Goal: Information Seeking & Learning: Learn about a topic

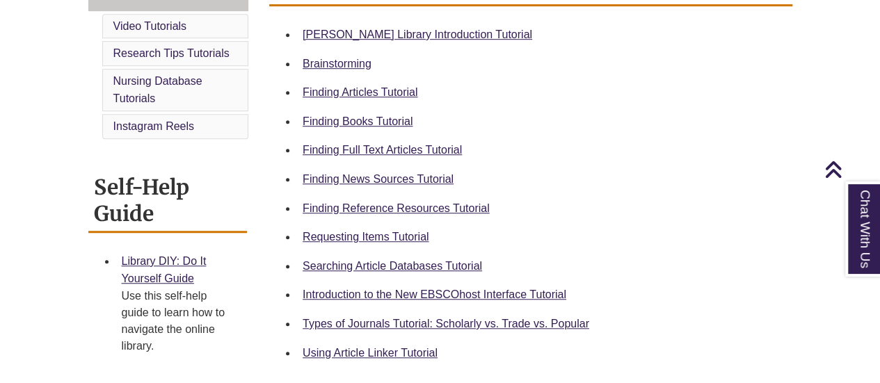
scroll to position [417, 0]
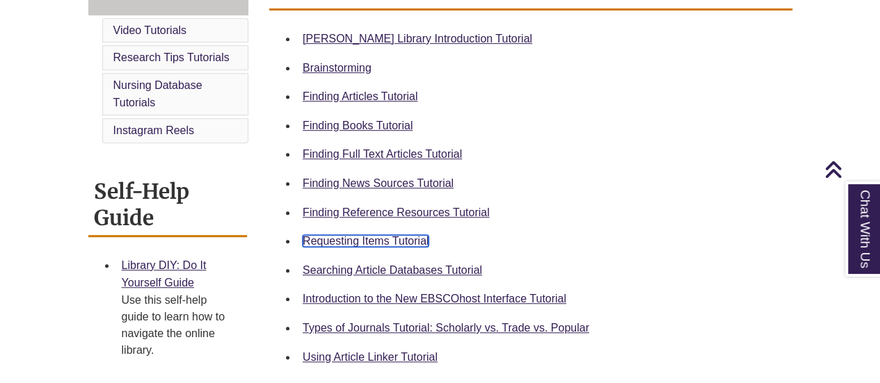
click at [337, 240] on link "Requesting Items Tutorial" at bounding box center [366, 241] width 126 height 12
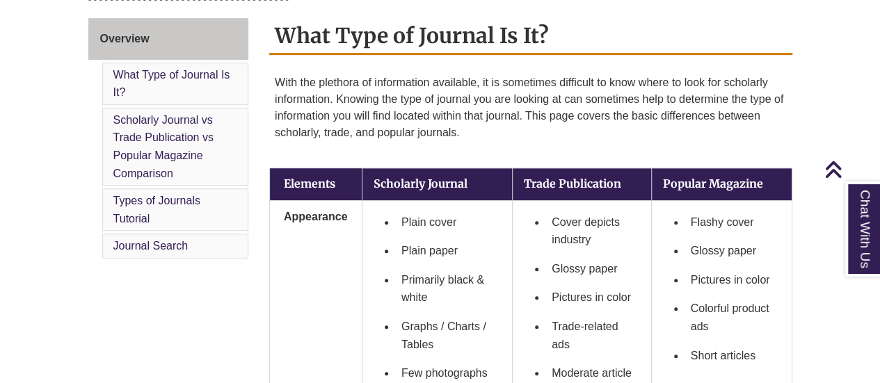
scroll to position [383, 0]
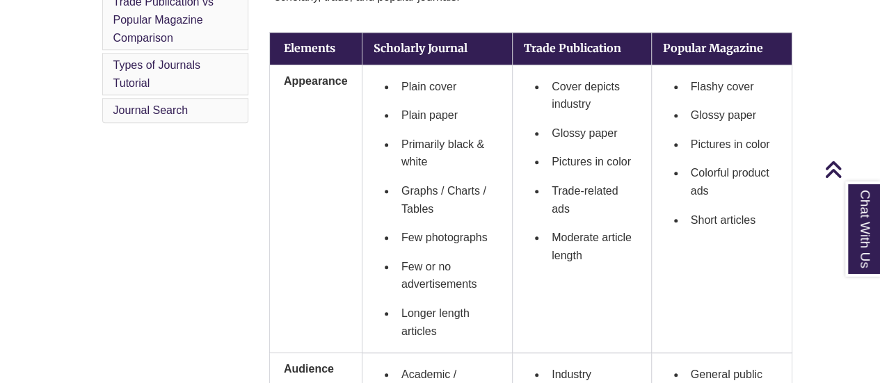
scroll to position [505, 0]
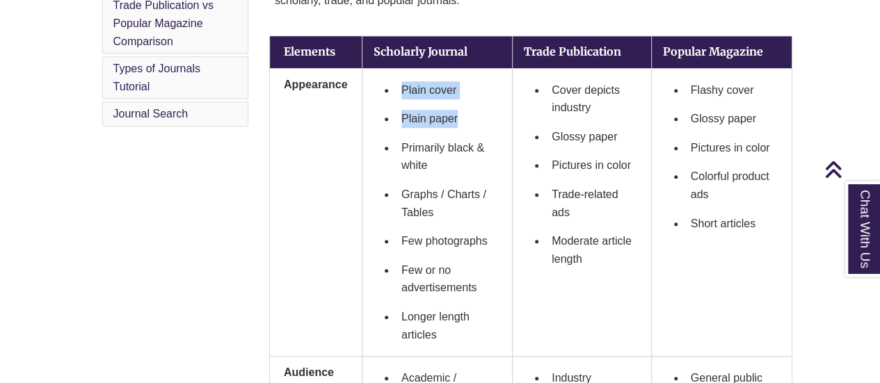
drag, startPoint x: 473, startPoint y: 122, endPoint x: 390, endPoint y: 94, distance: 87.3
click at [390, 94] on ul "Plain cover Plain paper Primarily black & white Graphs / Charts / Tables Few ph…" at bounding box center [436, 213] width 127 height 274
click at [405, 93] on li "Plain cover" at bounding box center [448, 90] width 105 height 29
drag, startPoint x: 402, startPoint y: 90, endPoint x: 467, endPoint y: 88, distance: 64.7
click at [467, 88] on li "Plain cover" at bounding box center [448, 90] width 105 height 29
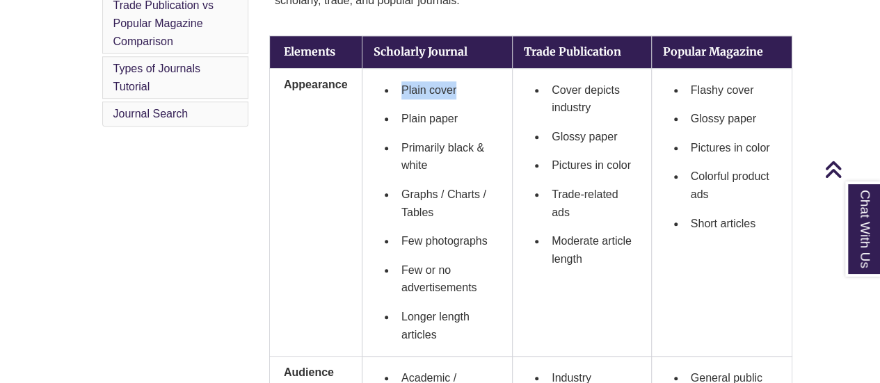
copy li "Plain cover"
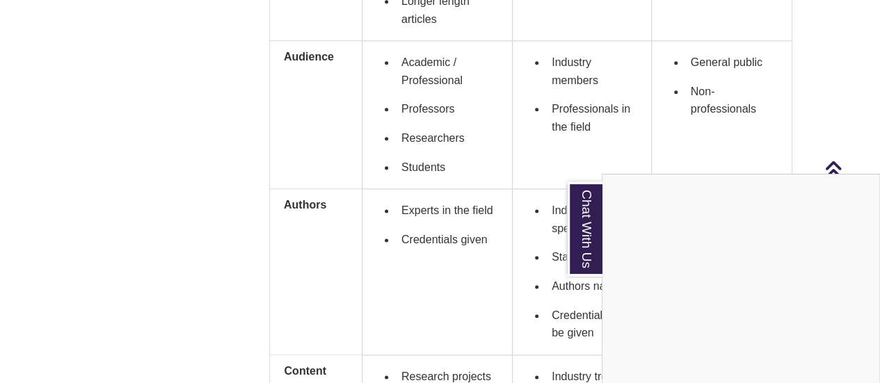
scroll to position [831, 0]
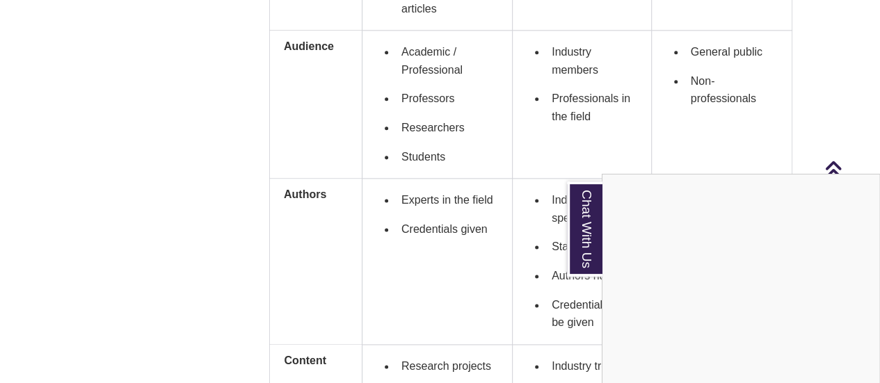
drag, startPoint x: 457, startPoint y: 152, endPoint x: 408, endPoint y: 152, distance: 49.4
click at [408, 152] on div "Chat With Us" at bounding box center [440, 191] width 880 height 383
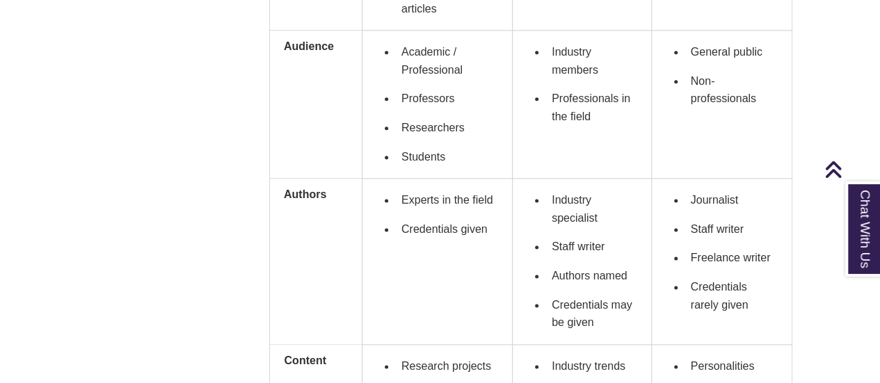
drag, startPoint x: 403, startPoint y: 152, endPoint x: 451, endPoint y: 155, distance: 47.4
click at [451, 155] on li "Students" at bounding box center [448, 157] width 105 height 29
copy li "Students"
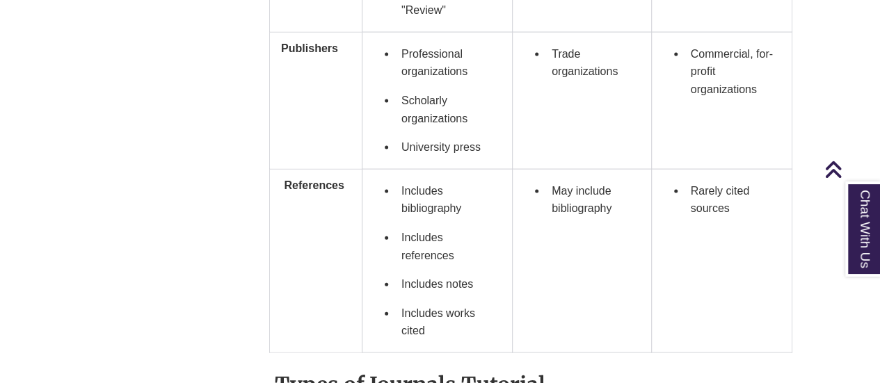
scroll to position [1442, 0]
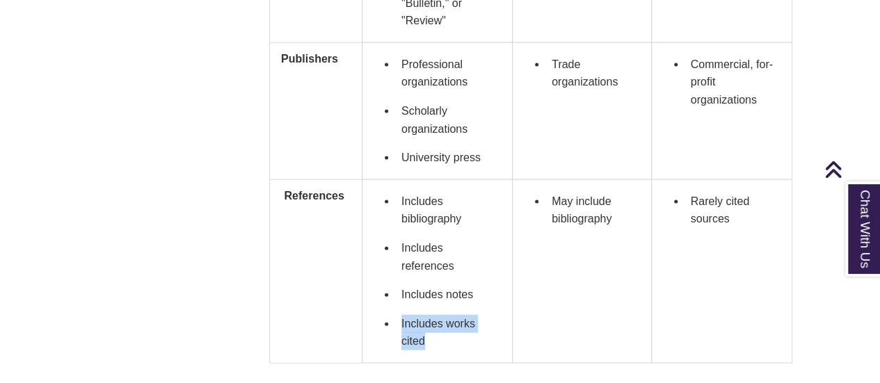
drag, startPoint x: 441, startPoint y: 343, endPoint x: 394, endPoint y: 316, distance: 53.6
click at [394, 316] on ul "Includes bibliography Includes references Includes notes Includes works cited" at bounding box center [436, 271] width 127 height 169
copy li "Includes works cited"
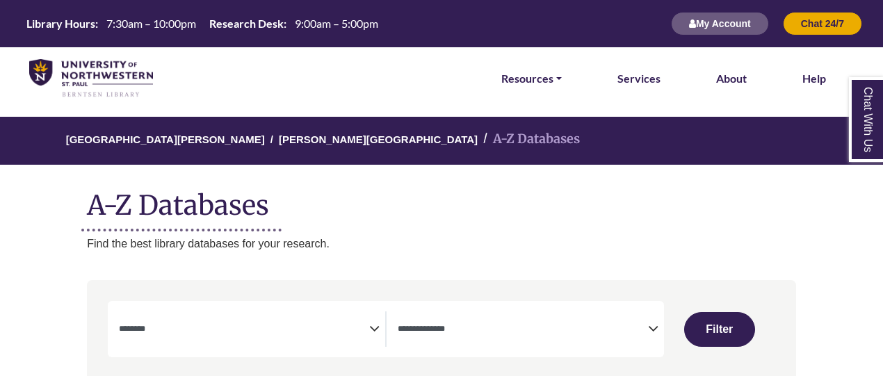
select select "Database Subject Filter"
select select "Database Types Filter"
select select "Database Subject Filter"
select select "Database Types Filter"
select select "Database Subject Filter"
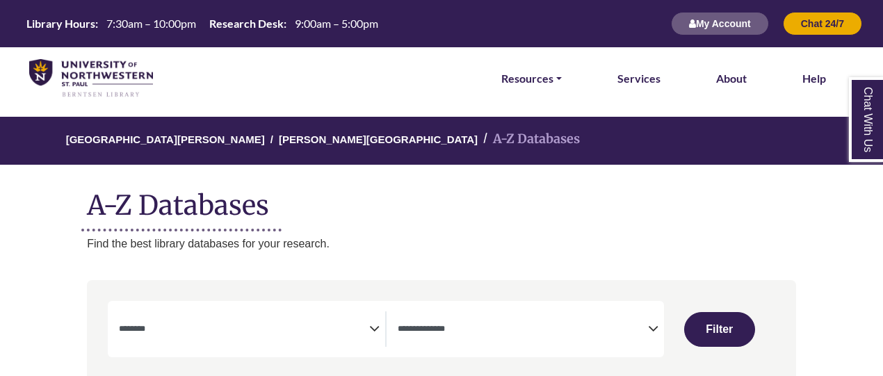
select select "Database Types Filter"
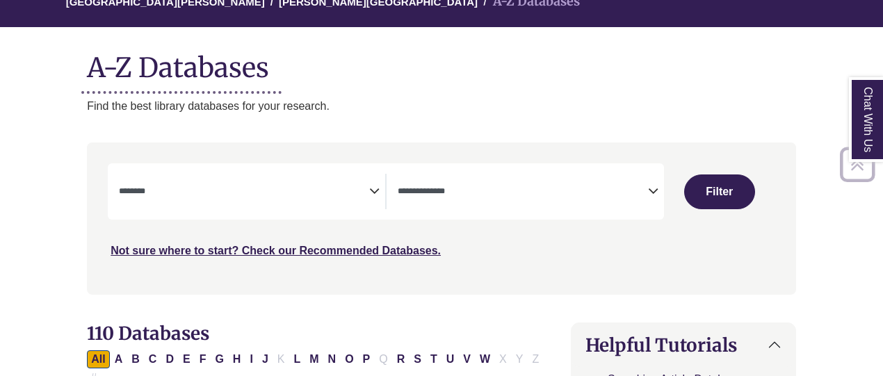
scroll to position [174, 0]
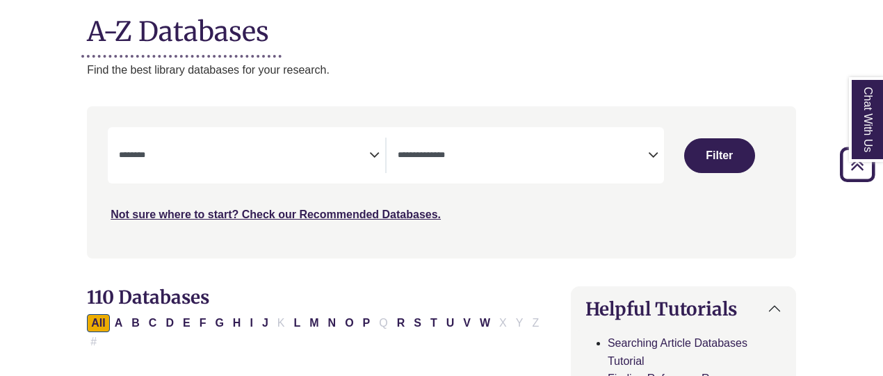
click at [349, 143] on span "Search filters" at bounding box center [244, 155] width 250 height 35
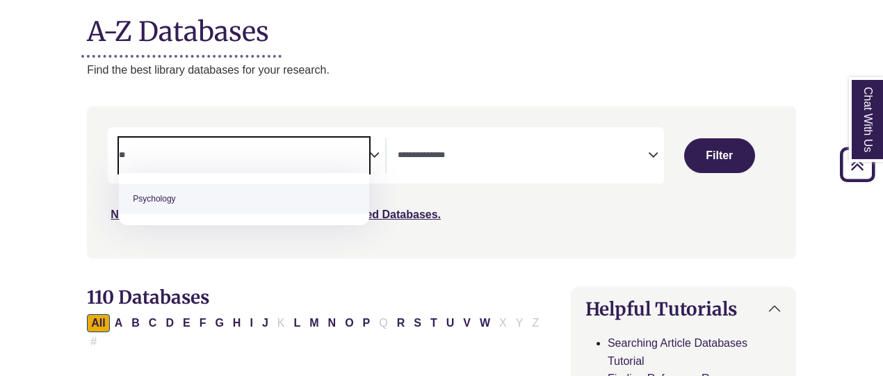
type textarea "**"
select select "*****"
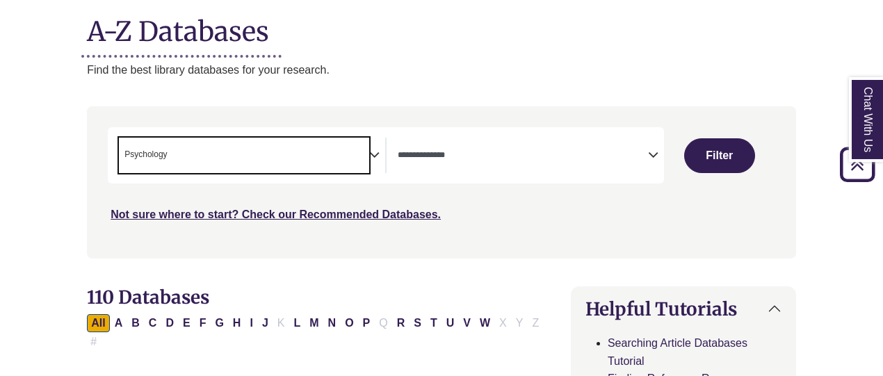
scroll to position [506, 0]
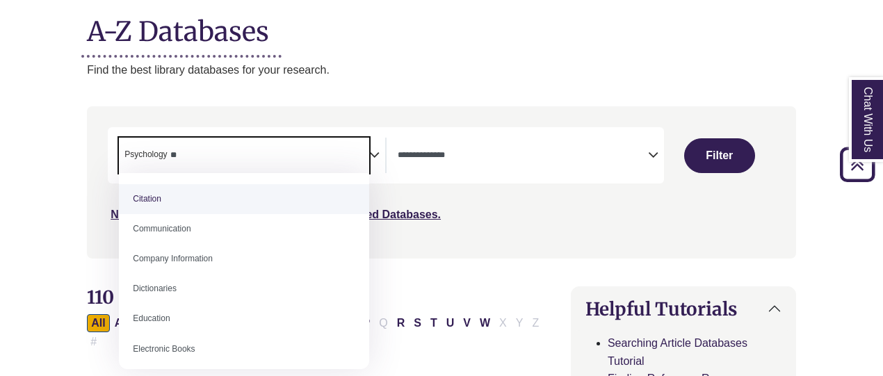
type textarea "*"
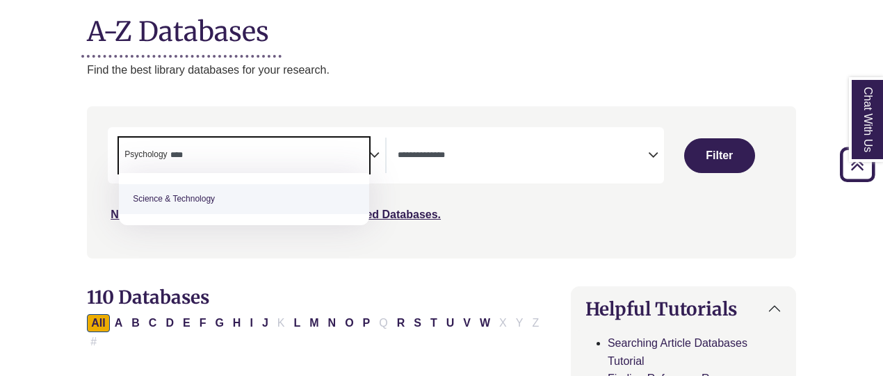
type textarea "****"
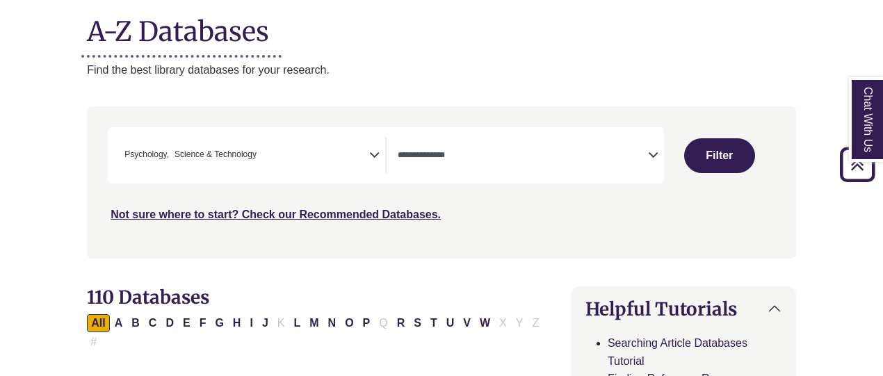
click at [608, 156] on textarea "Search" at bounding box center [523, 156] width 250 height 11
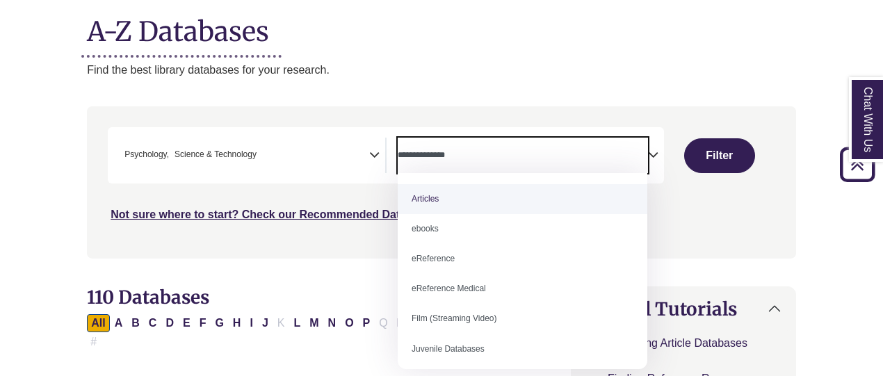
click at [701, 157] on button "Filter" at bounding box center [719, 155] width 71 height 35
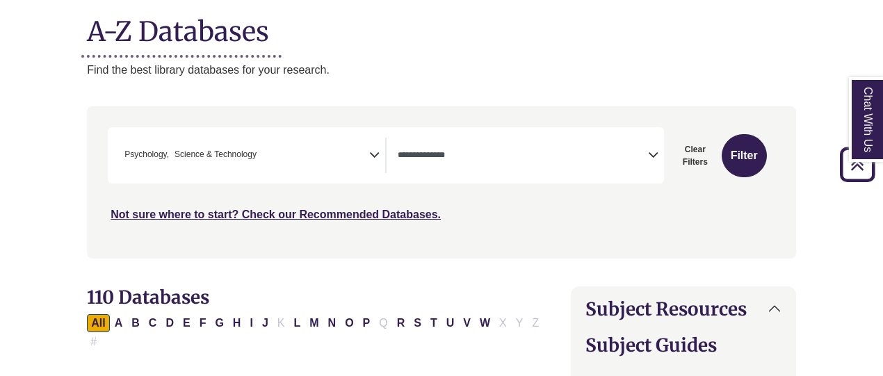
select select "Database Types Filter"
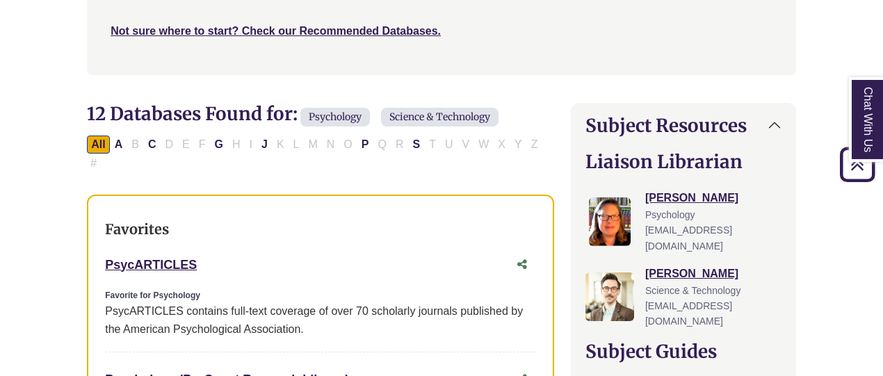
scroll to position [92, 0]
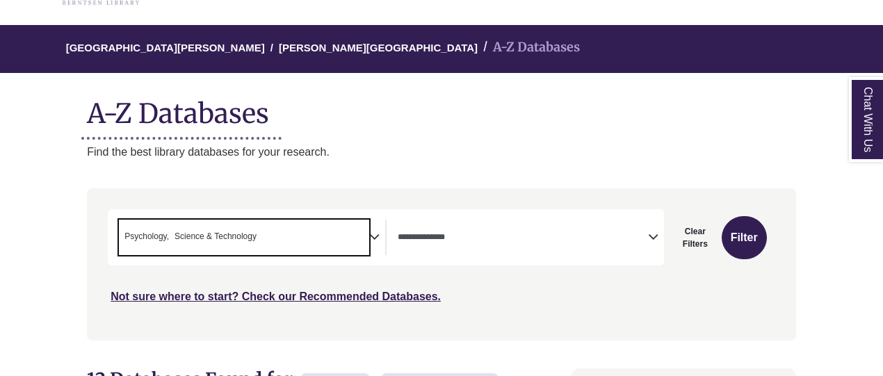
drag, startPoint x: 267, startPoint y: 239, endPoint x: 122, endPoint y: 234, distance: 144.8
click at [122, 234] on span "× Psychology × Science & Technology" at bounding box center [244, 237] width 250 height 35
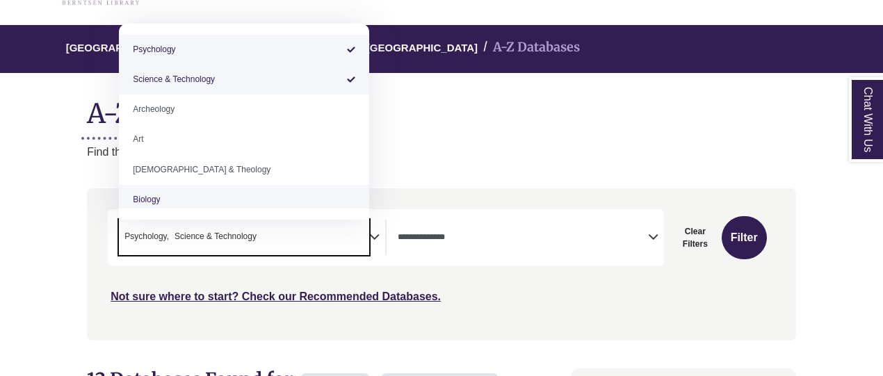
drag, startPoint x: 177, startPoint y: 235, endPoint x: 268, endPoint y: 225, distance: 92.3
click at [268, 225] on span "× Psychology × Science & Technology" at bounding box center [244, 237] width 250 height 35
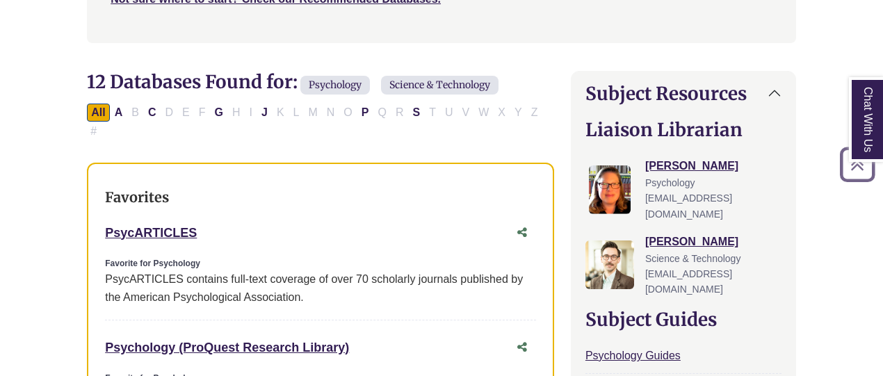
scroll to position [356, 0]
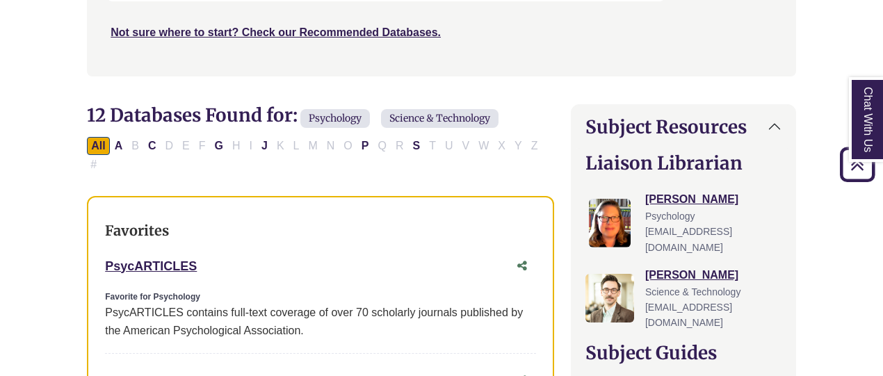
drag, startPoint x: 213, startPoint y: 241, endPoint x: 97, endPoint y: 239, distance: 115.5
copy link "PsycARTICLES"
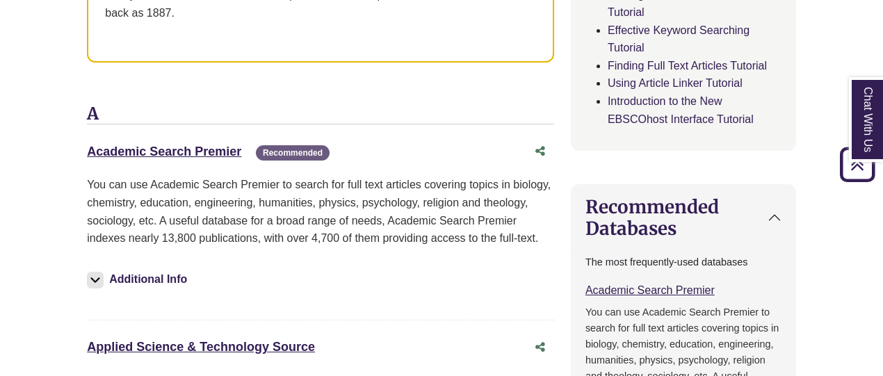
scroll to position [940, 0]
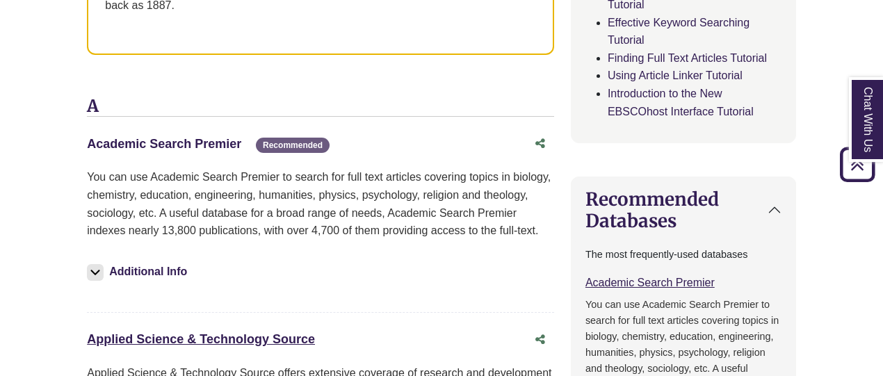
drag, startPoint x: 241, startPoint y: 120, endPoint x: 88, endPoint y: 119, distance: 153.0
click at [88, 134] on div "Academic Search Premier This link opens in a new window Recommended" at bounding box center [307, 144] width 440 height 20
copy link "Academic Search Premier"
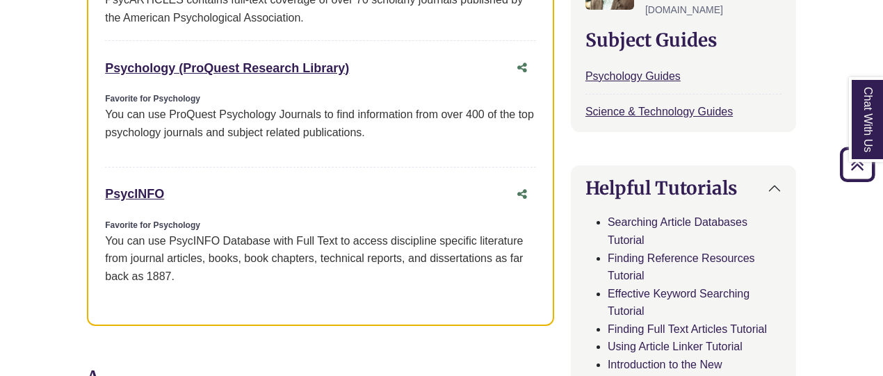
scroll to position [665, 0]
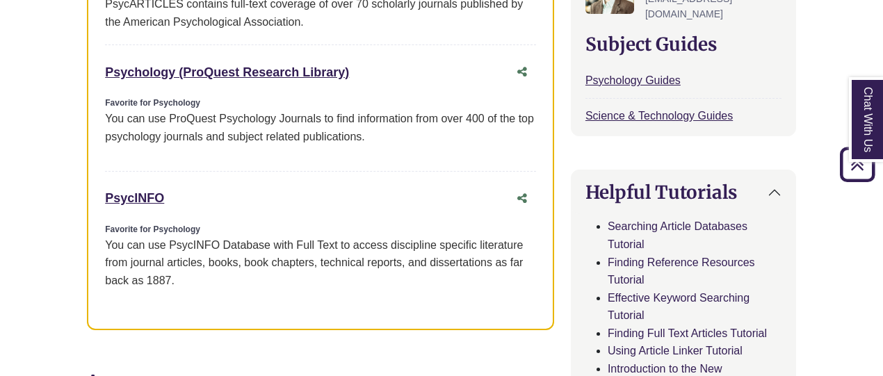
drag, startPoint x: 178, startPoint y: 175, endPoint x: 102, endPoint y: 170, distance: 76.7
click at [102, 170] on div "Favorites PsycARTICLES This link opens in a new window Favorite for Psychology …" at bounding box center [320, 108] width 467 height 443
copy link "PsycINFO"
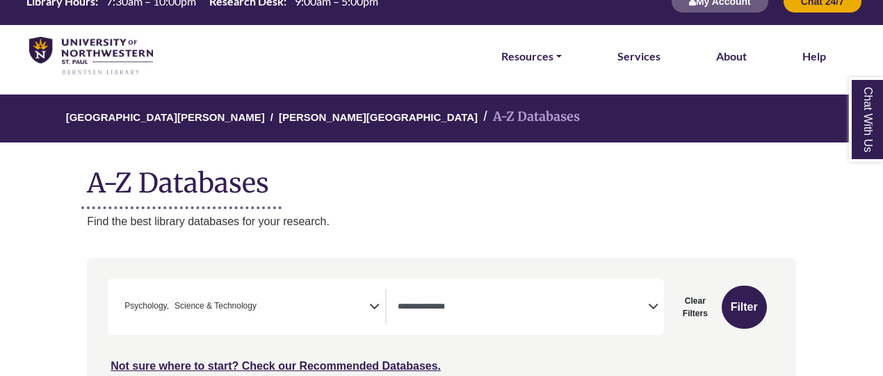
scroll to position [42, 0]
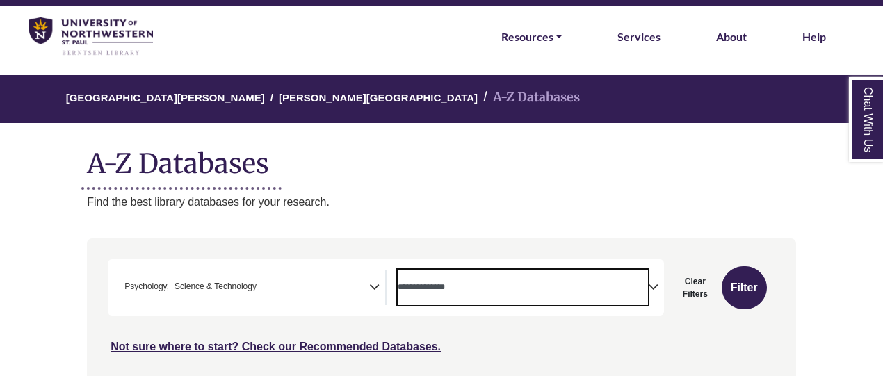
click at [515, 284] on textarea "Search" at bounding box center [523, 288] width 250 height 11
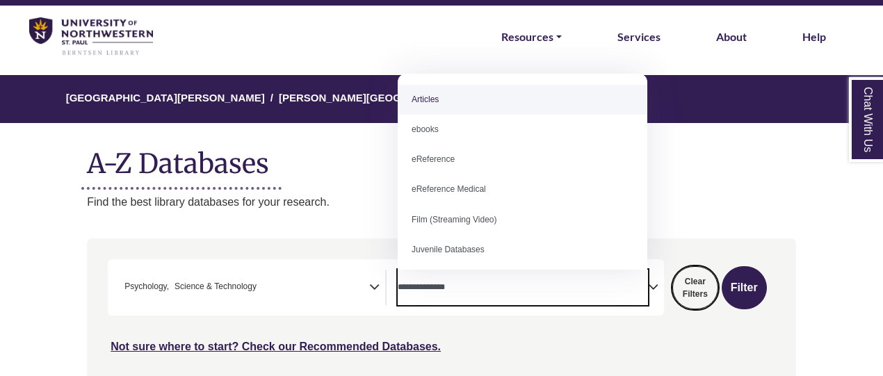
click at [698, 293] on button "Clear Filters" at bounding box center [695, 287] width 46 height 43
select select "Database Subject Filter"
select select "Database Types Filter"
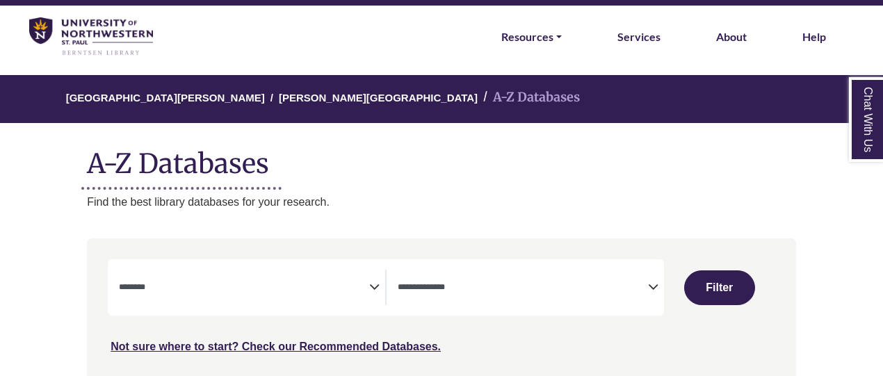
select select "Database Subject Filter"
select select "Database Types Filter"
click at [748, 287] on button "Filter" at bounding box center [719, 288] width 71 height 35
select select "Database Subject Filter"
select select "Database Types Filter"
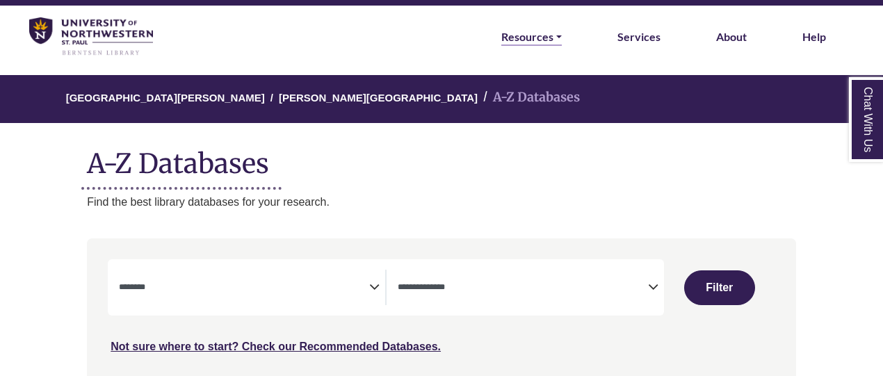
click at [556, 33] on link "Resources" at bounding box center [531, 37] width 61 height 18
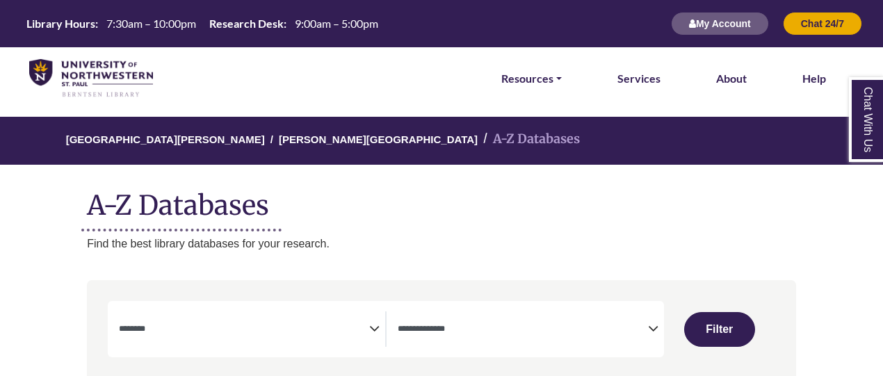
select select "Database Subject Filter"
select select "Database Types Filter"
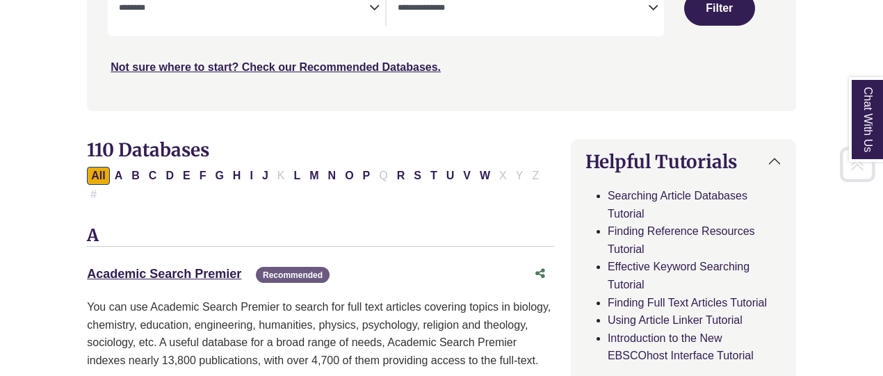
scroll to position [339, 0]
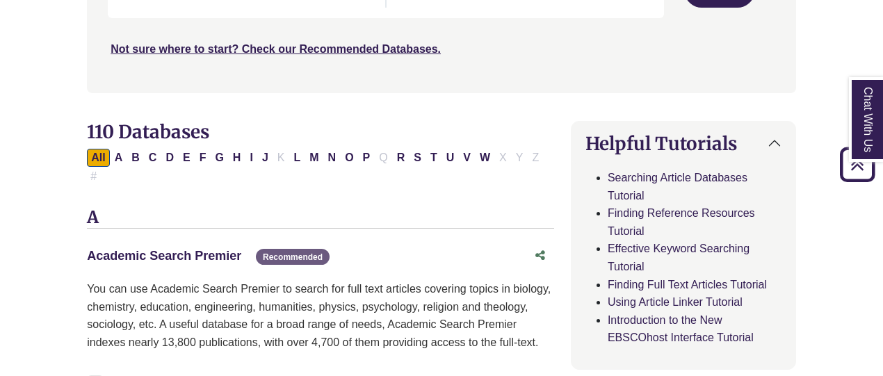
click at [146, 249] on link "Academic Search Premier This link opens in a new window" at bounding box center [164, 256] width 154 height 14
